Goal: Task Accomplishment & Management: Manage account settings

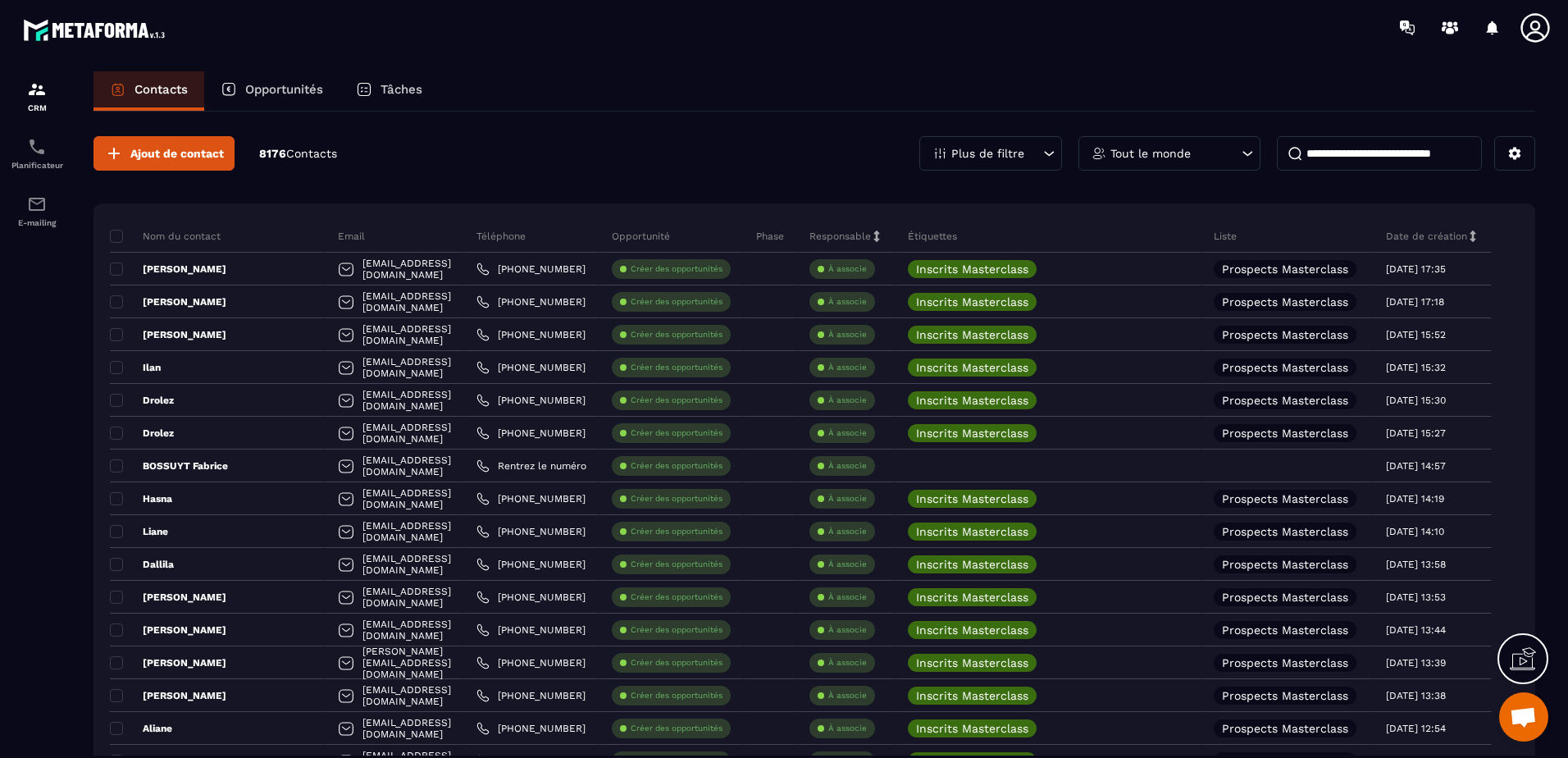
click at [180, 91] on p "Contacts" at bounding box center [161, 89] width 54 height 15
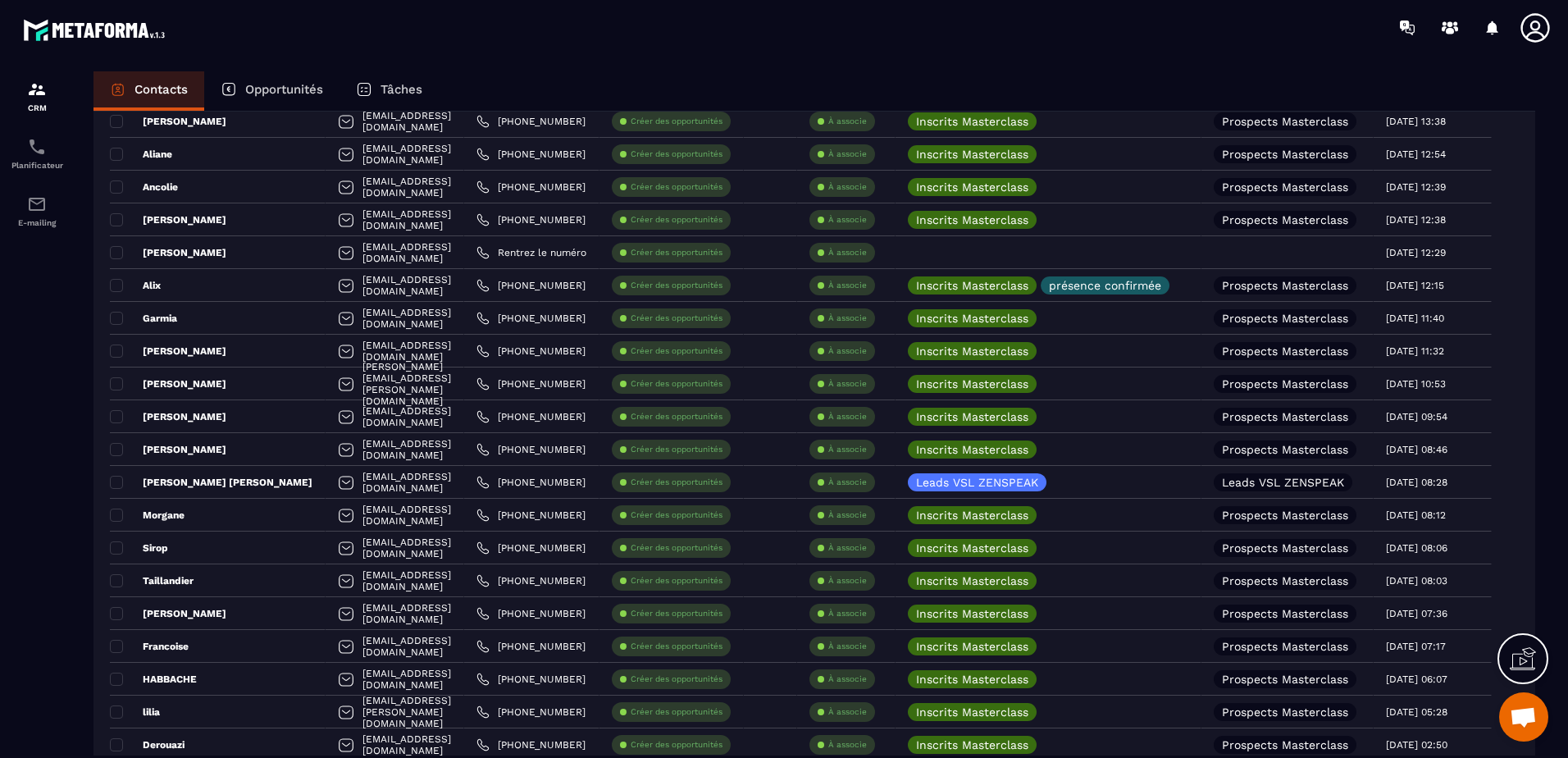
scroll to position [656, 0]
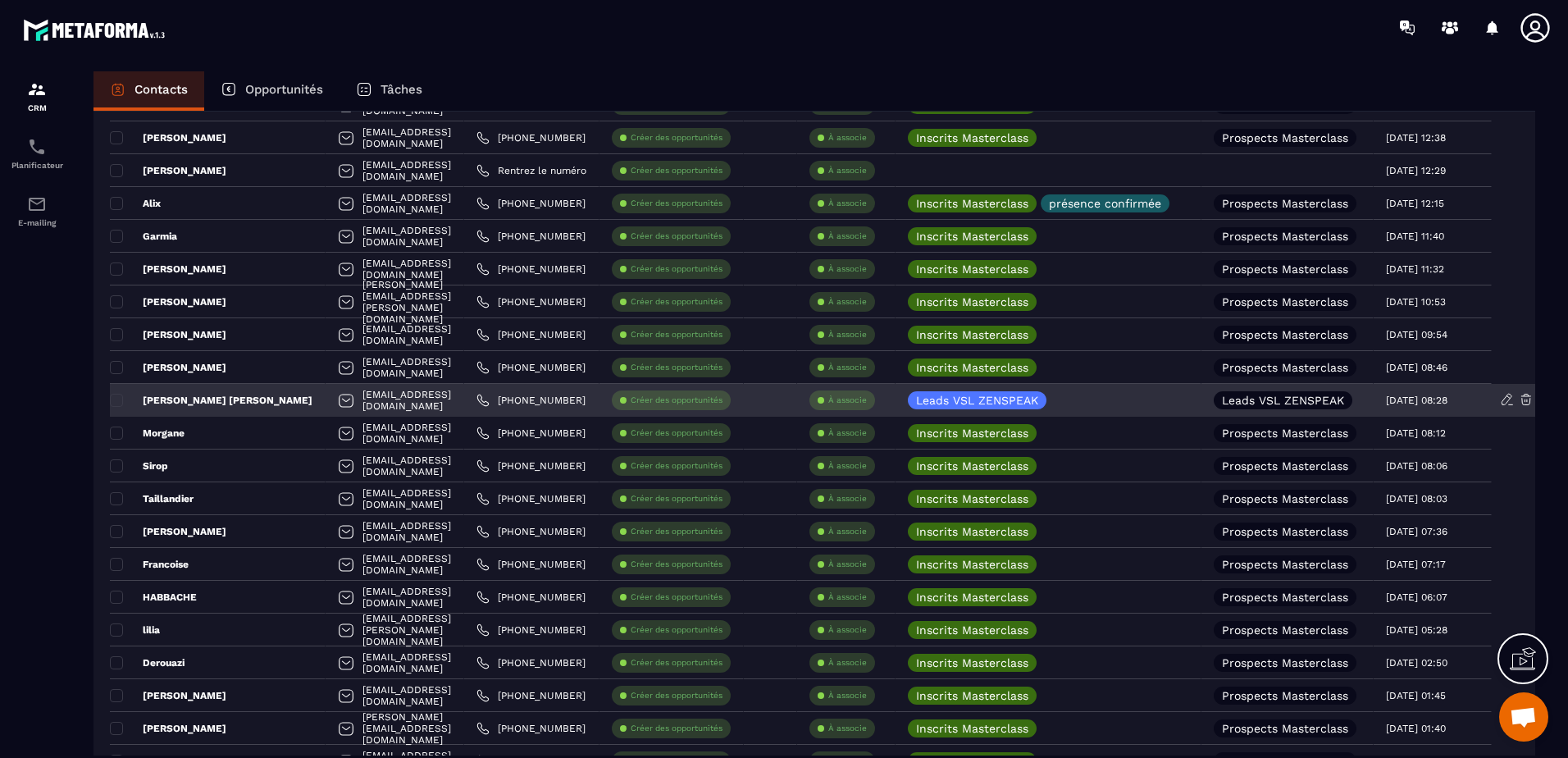
click at [867, 401] on p "À associe" at bounding box center [847, 400] width 38 height 12
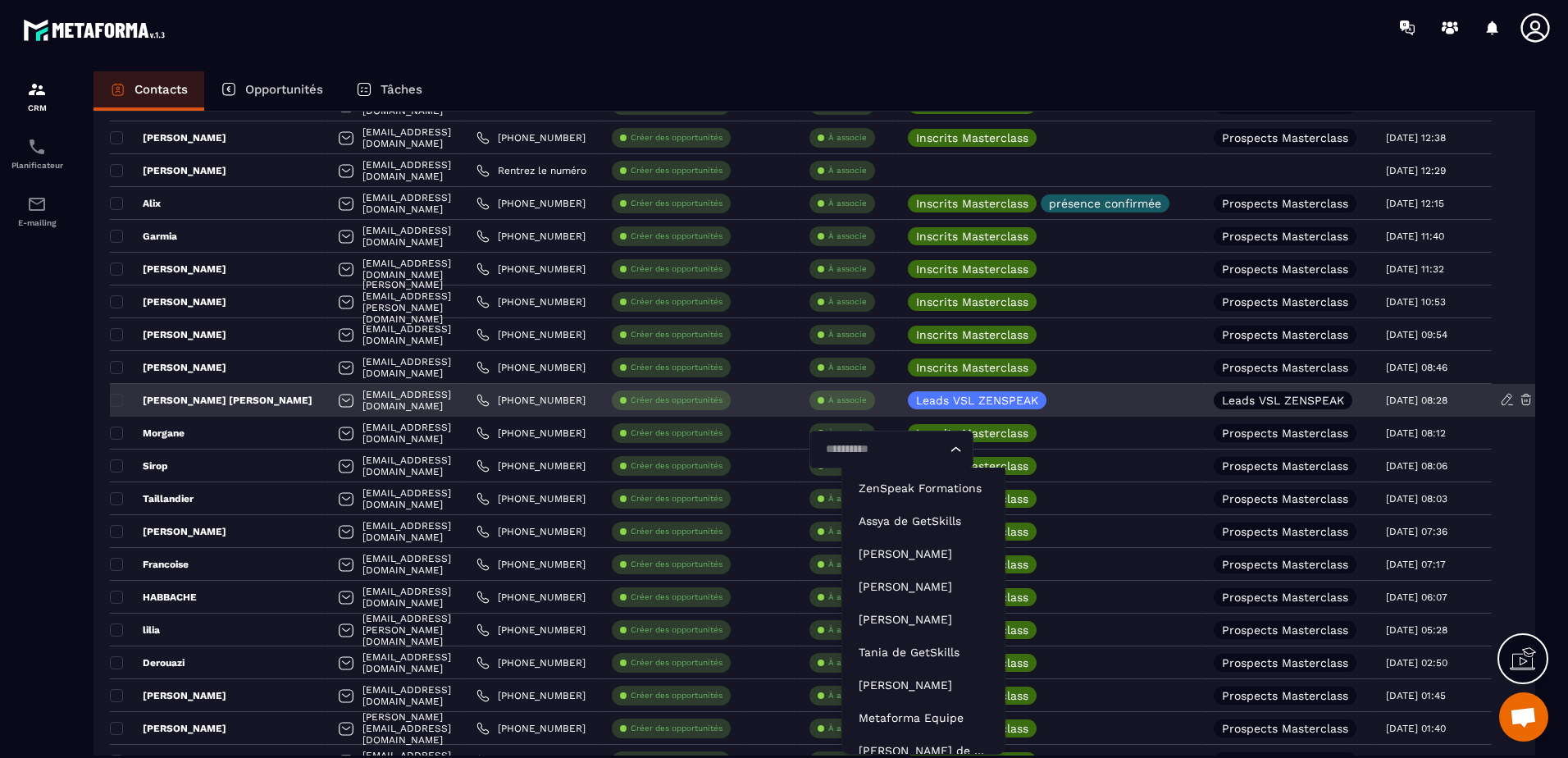
click at [876, 444] on input "Search for option" at bounding box center [883, 450] width 126 height 18
type input "***"
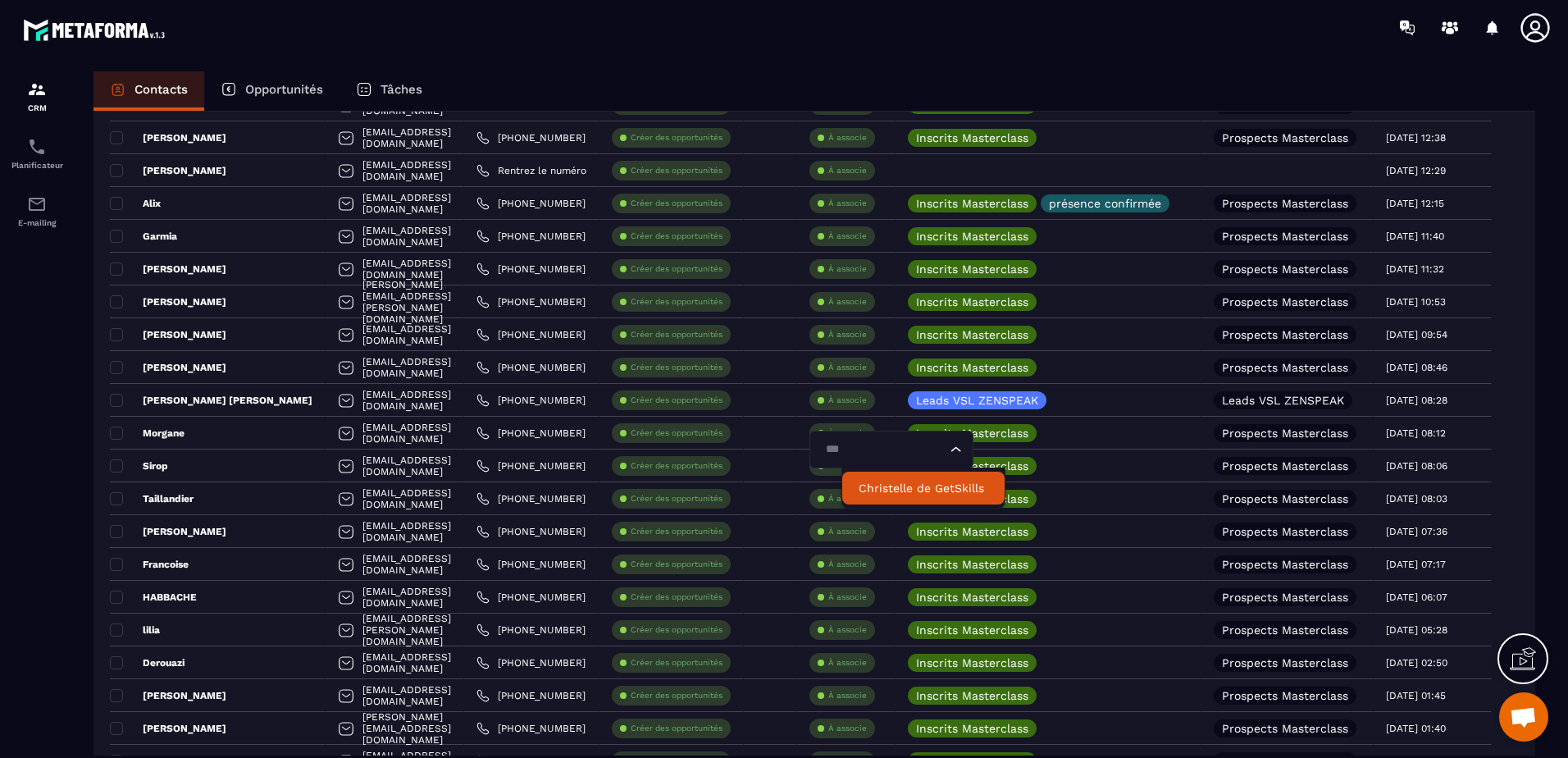
click at [903, 488] on p "Christelle de GetSkills" at bounding box center [924, 488] width 130 height 16
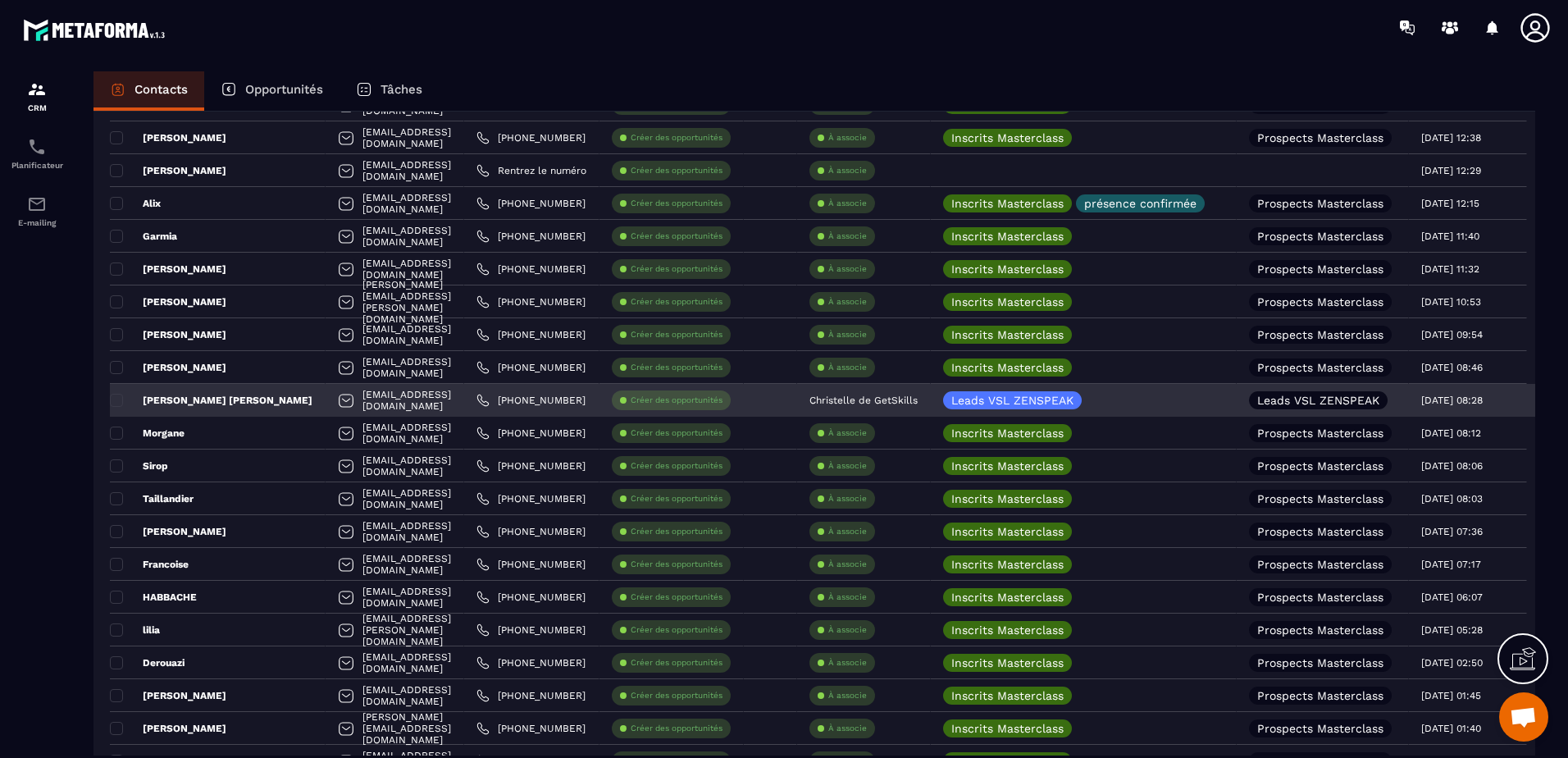
click at [232, 399] on div "[PERSON_NAME] [PERSON_NAME]" at bounding box center [217, 400] width 215 height 33
